Goal: Find specific page/section: Find specific page/section

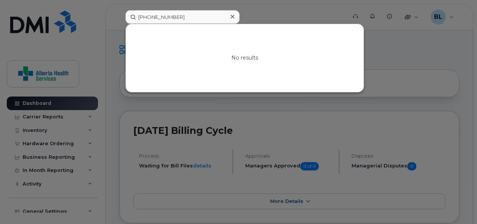
click at [119, 15] on div "[PHONE_NUMBER] No results" at bounding box center [233, 17] width 228 height 14
type input "780-404-4950"
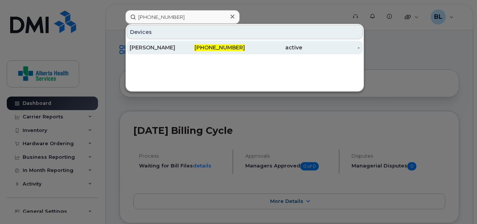
click at [169, 50] on div "Mark Anthony Duenas" at bounding box center [158, 48] width 58 height 14
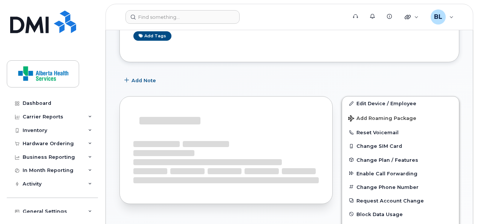
scroll to position [88, 0]
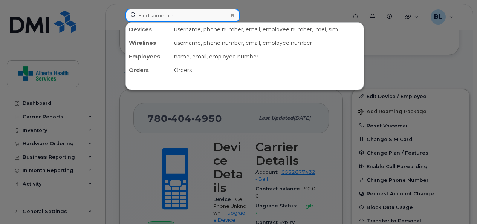
click at [150, 17] on input at bounding box center [182, 16] width 114 height 14
paste input "780-206-6800"
type input "780-206-6800"
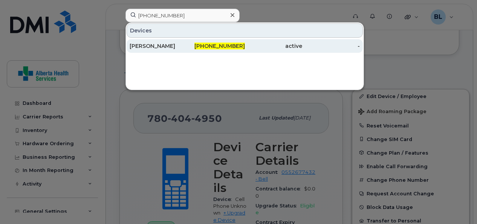
click at [159, 46] on div "[PERSON_NAME]" at bounding box center [158, 46] width 58 height 8
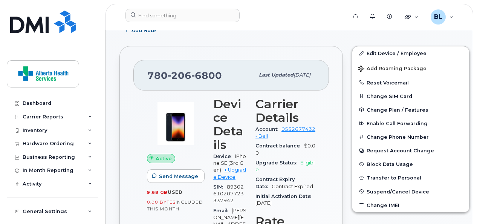
scroll to position [130, 0]
